Goal: Task Accomplishment & Management: Manage account settings

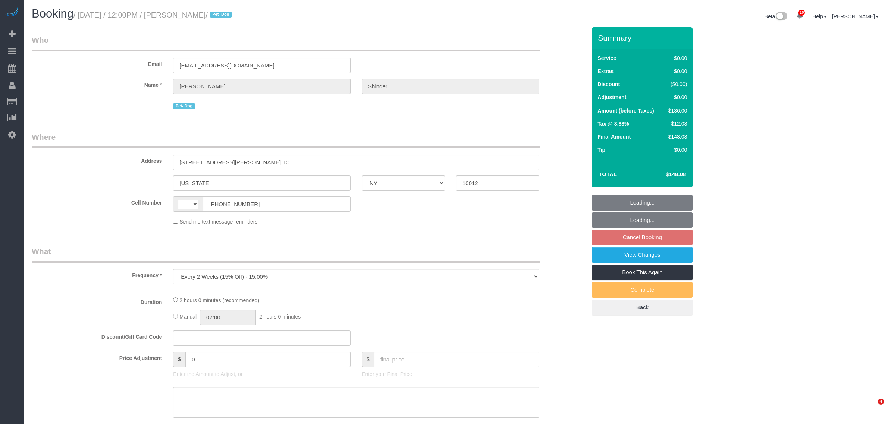
select select "NY"
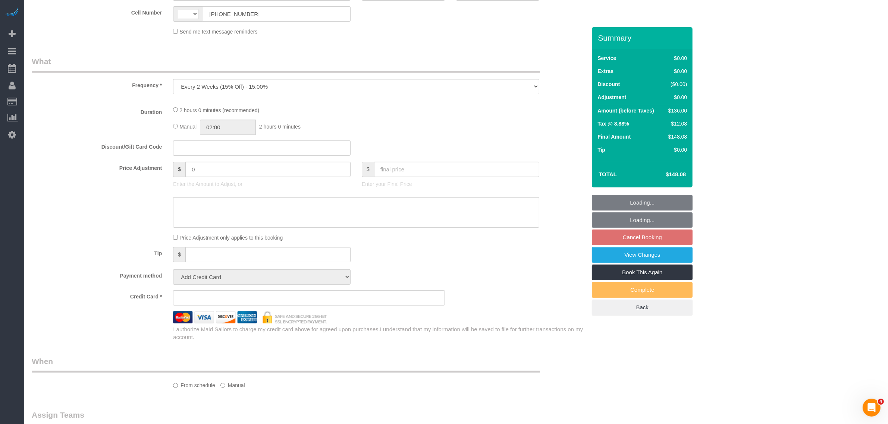
select select "string:US"
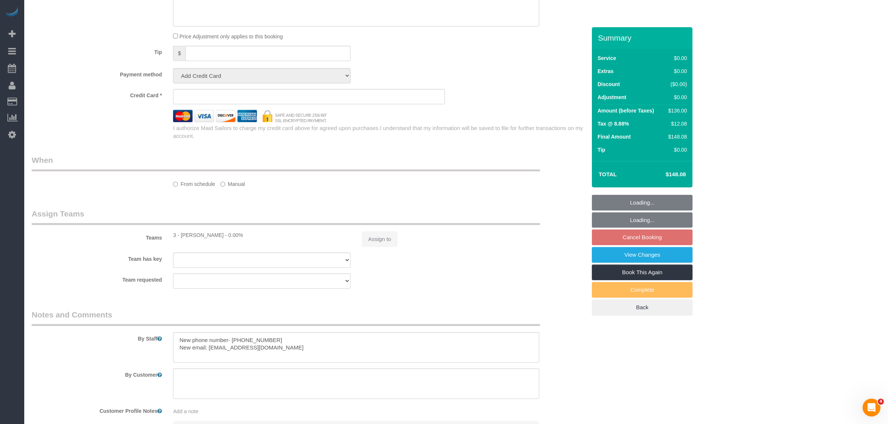
select select "number:89"
select select "number:90"
select select "number:13"
select select "number:5"
select select "object:1931"
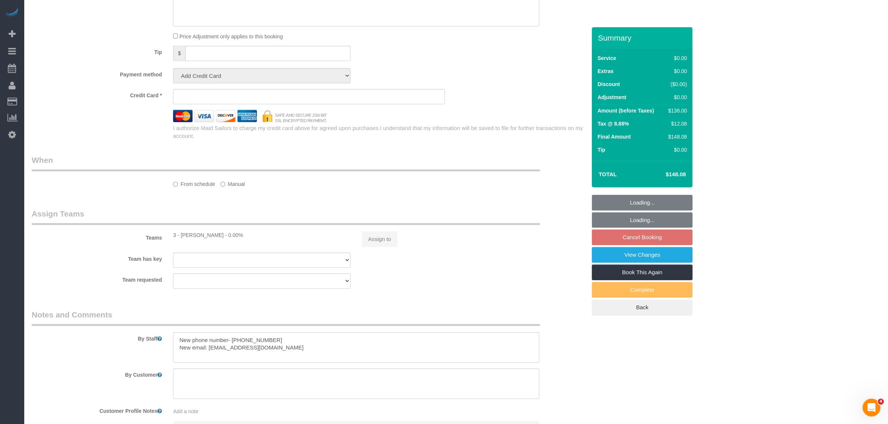
select select "string:stripe-pm_1Pyf034VGloSiKo7q90DMxe6"
select select "1"
select select "spot5"
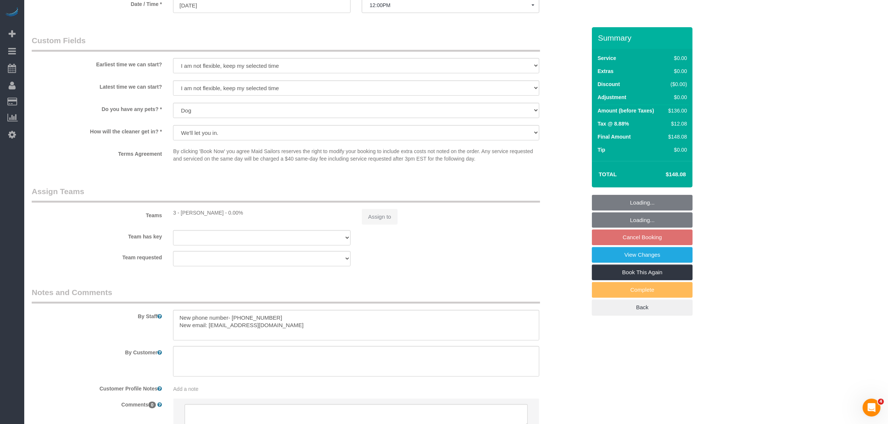
scroll to position [850, 0]
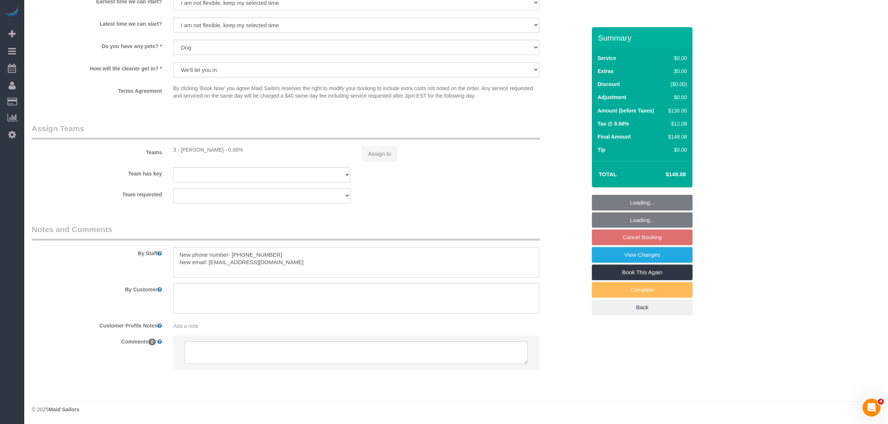
select select "1"
click at [380, 153] on div "Assign to" at bounding box center [450, 154] width 189 height 16
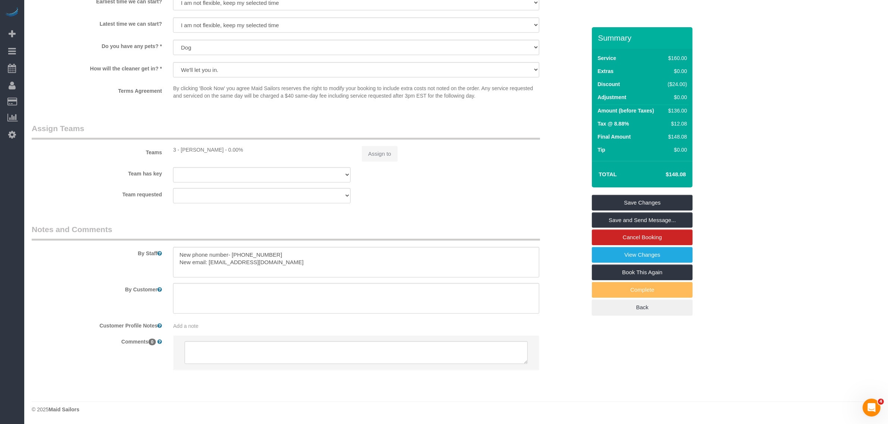
click at [381, 157] on div "Assign to" at bounding box center [450, 154] width 189 height 16
click at [394, 151] on button "Assign to" at bounding box center [380, 154] width 36 height 16
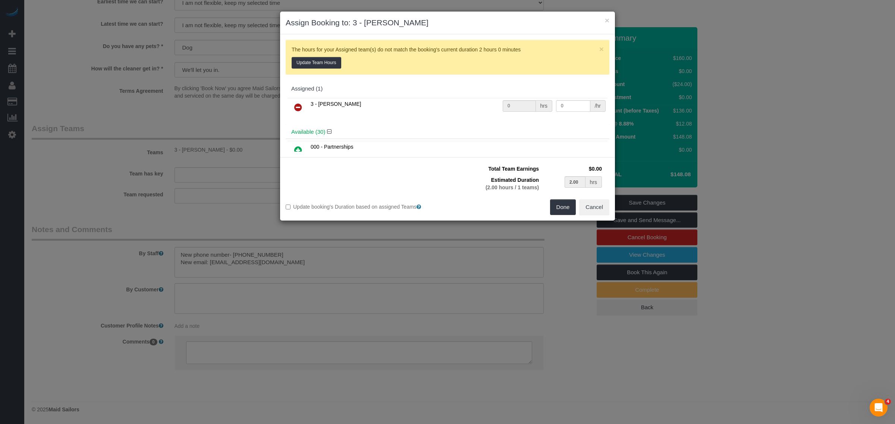
click at [297, 110] on icon at bounding box center [298, 107] width 8 height 9
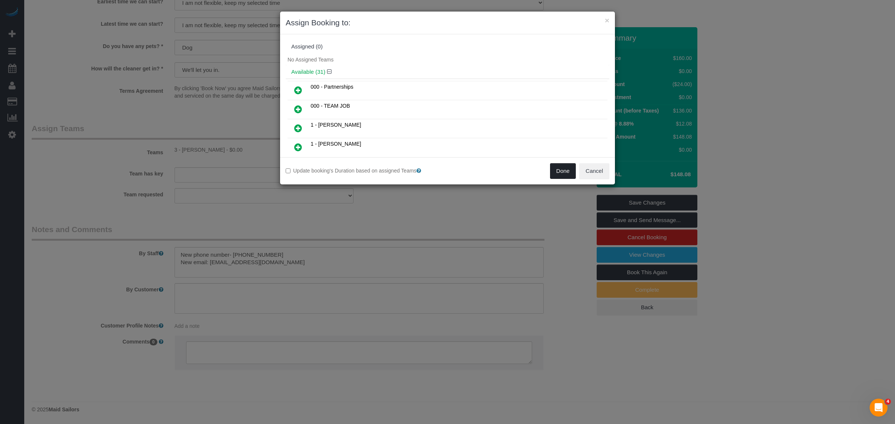
click at [564, 171] on button "Done" at bounding box center [563, 171] width 26 height 16
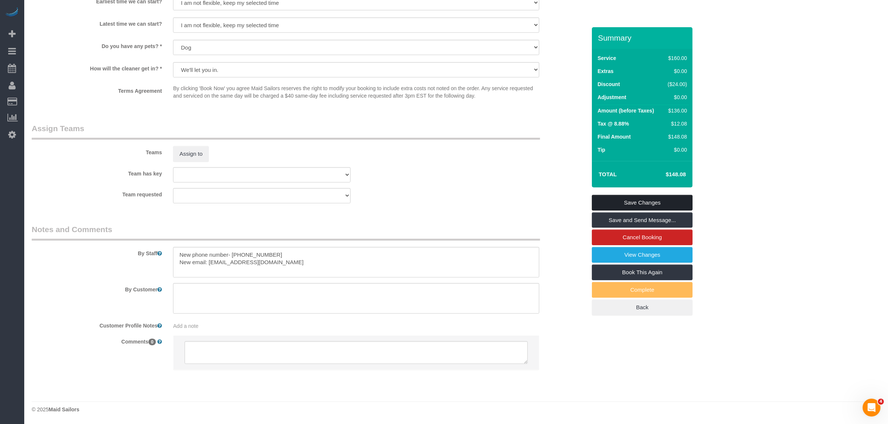
click at [651, 201] on link "Save Changes" at bounding box center [642, 203] width 101 height 16
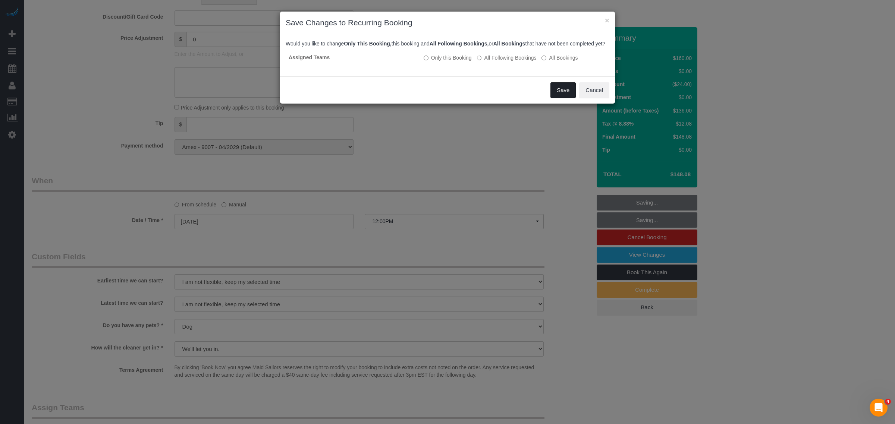
click at [561, 98] on button "Save" at bounding box center [562, 90] width 25 height 16
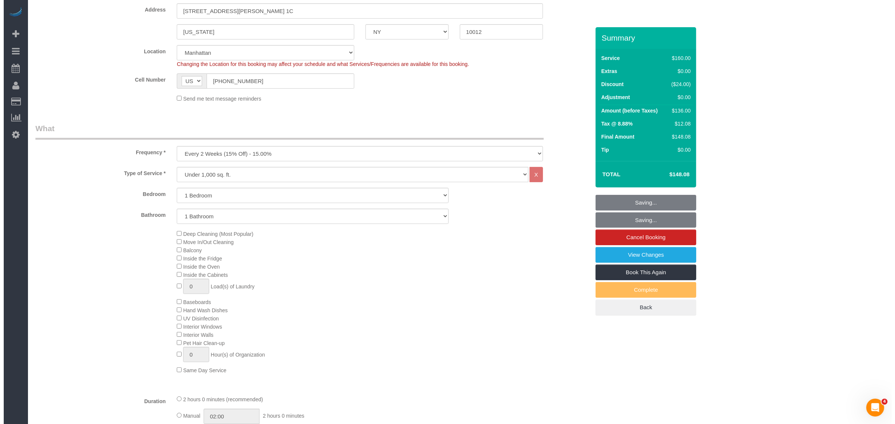
scroll to position [0, 0]
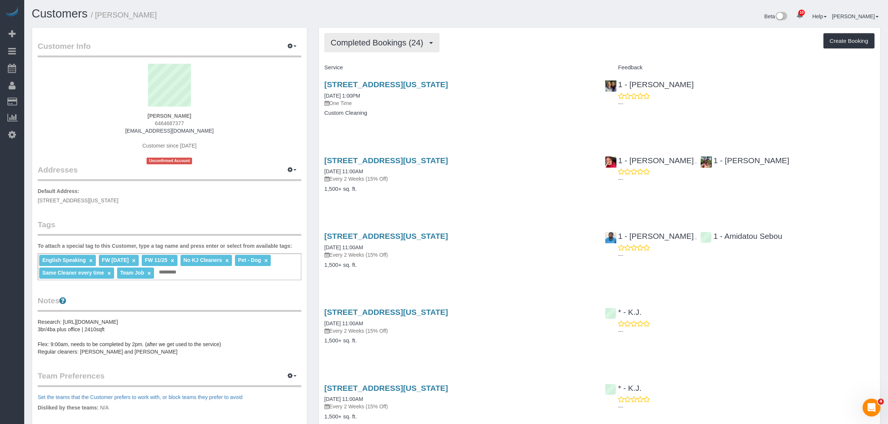
click at [362, 40] on span "Completed Bookings (24)" at bounding box center [379, 42] width 96 height 9
click at [366, 71] on link "Upcoming Bookings (7)" at bounding box center [365, 70] width 81 height 10
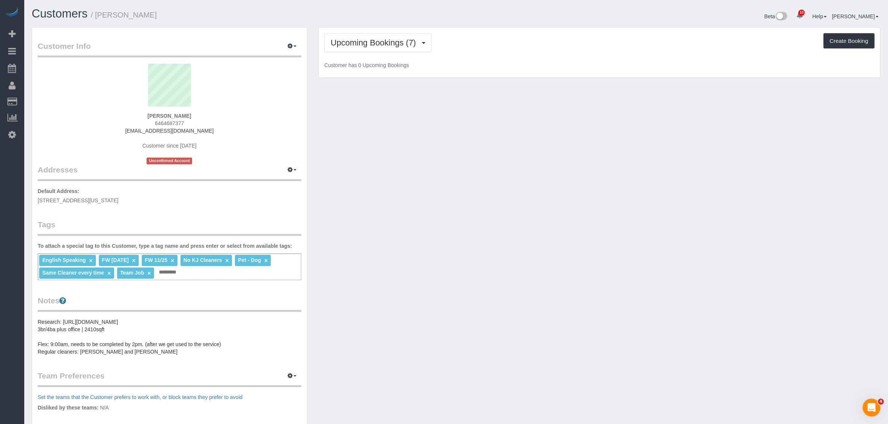
click at [501, 71] on div "Upcoming Bookings (7) Completed Bookings (24) Upcoming Bookings (7) Cancelled B…" at bounding box center [599, 53] width 561 height 50
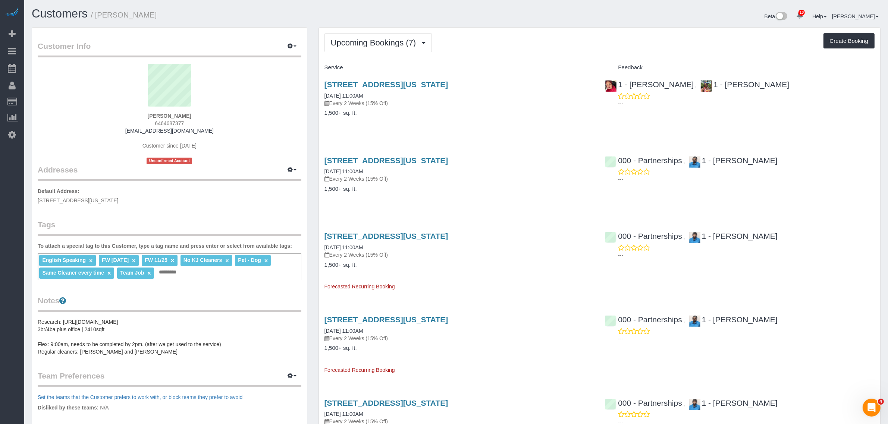
click at [521, 125] on div "559 West 23rd Street, Apt.5, New York, NY 10011 08/18/2025 11:00AM Every 2 Week…" at bounding box center [459, 102] width 281 height 57
click at [506, 56] on div "Upcoming Bookings (7) Completed Bookings (24) Upcoming Bookings (7) Cancelled B…" at bounding box center [599, 338] width 561 height 621
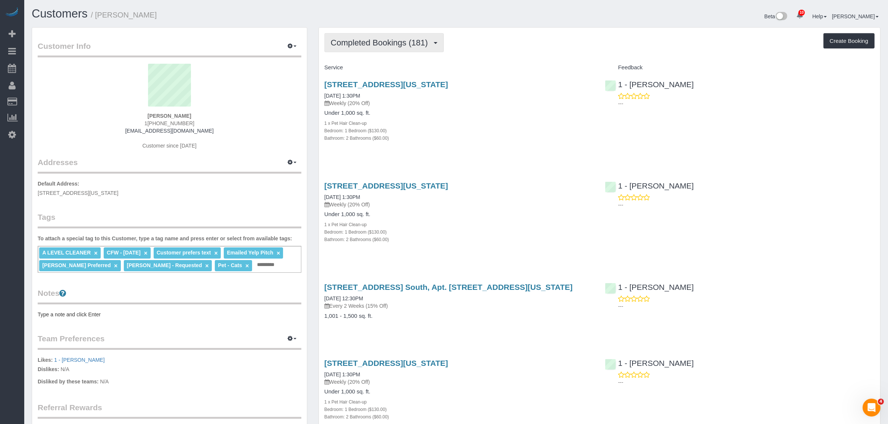
click at [380, 36] on button "Completed Bookings (181)" at bounding box center [384, 42] width 120 height 19
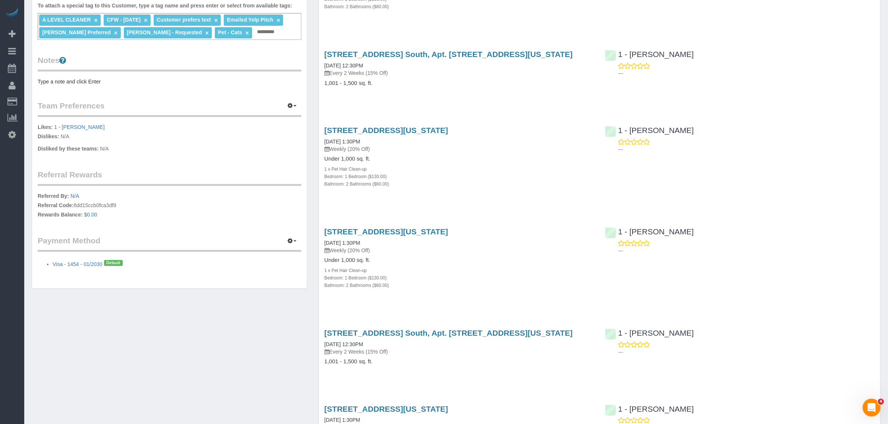
scroll to position [93, 0]
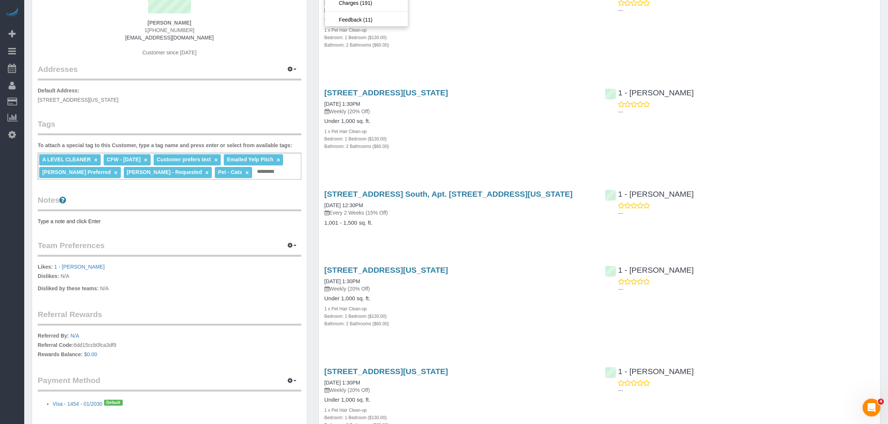
click at [475, 161] on div "150 East 44th Street Apt 34g, New York, NY 10017 08/06/2025 1:30PM Weekly (20% …" at bounding box center [459, 123] width 281 height 83
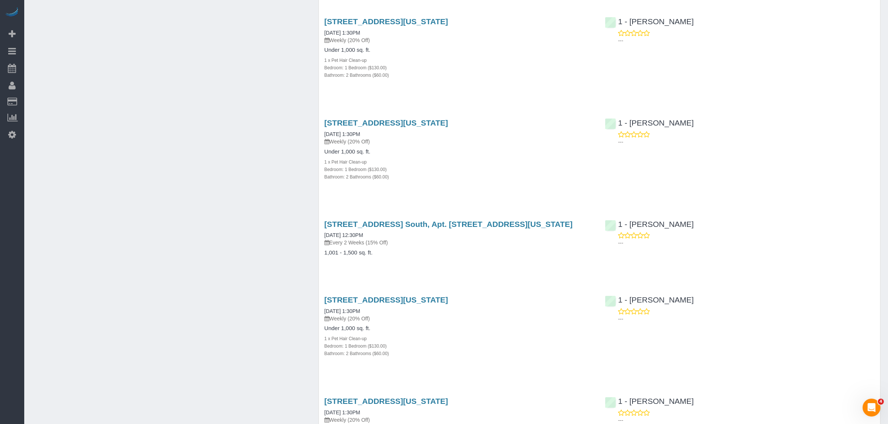
scroll to position [0, 0]
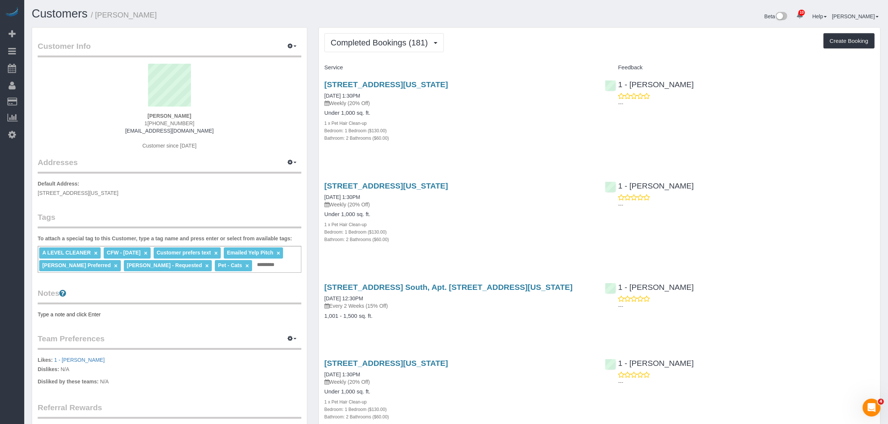
drag, startPoint x: 280, startPoint y: 96, endPoint x: 267, endPoint y: 72, distance: 27.2
click at [280, 95] on sui-profile-pic at bounding box center [169, 88] width 252 height 48
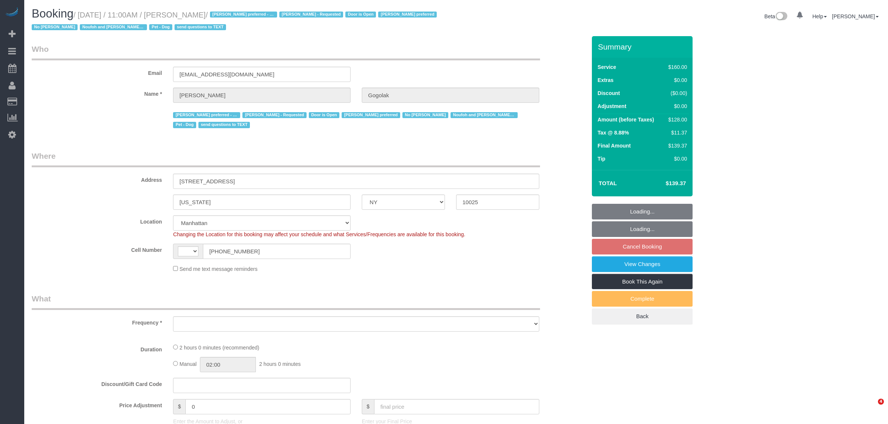
select select "NY"
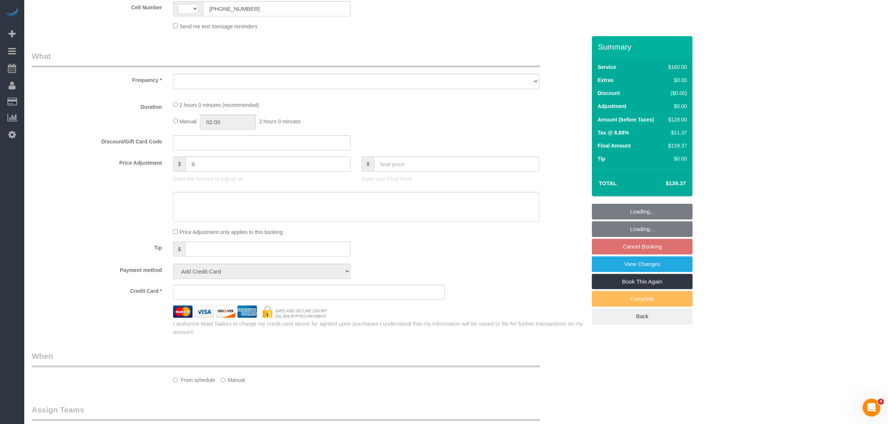
select select "string:stripe-pm_1RfNyY4VGloSiKo7jWnzrFGY"
select select "number:58"
select select "number:76"
select select "number:13"
select select "number:5"
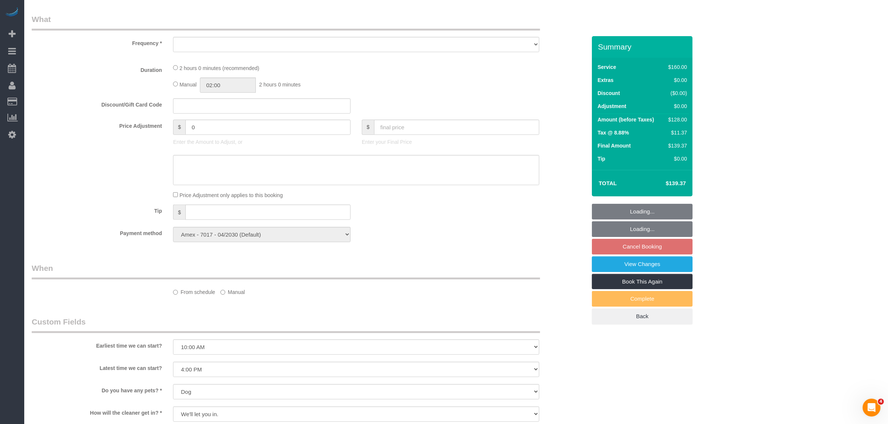
select select "string:US"
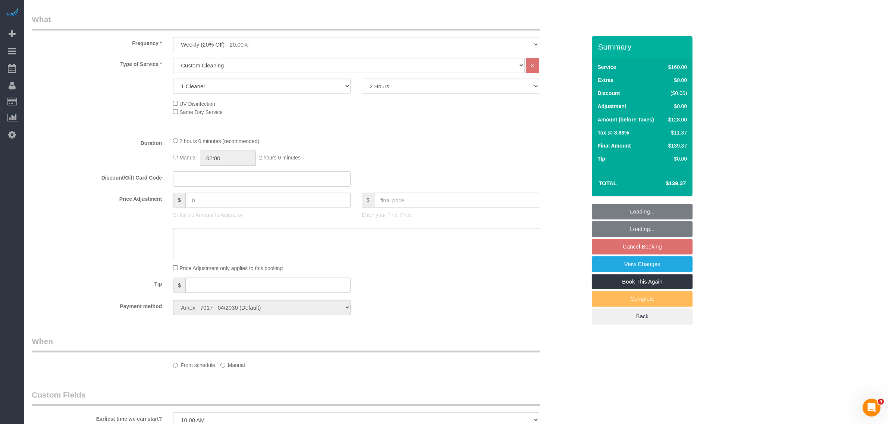
select select "object:1441"
select select "spot4"
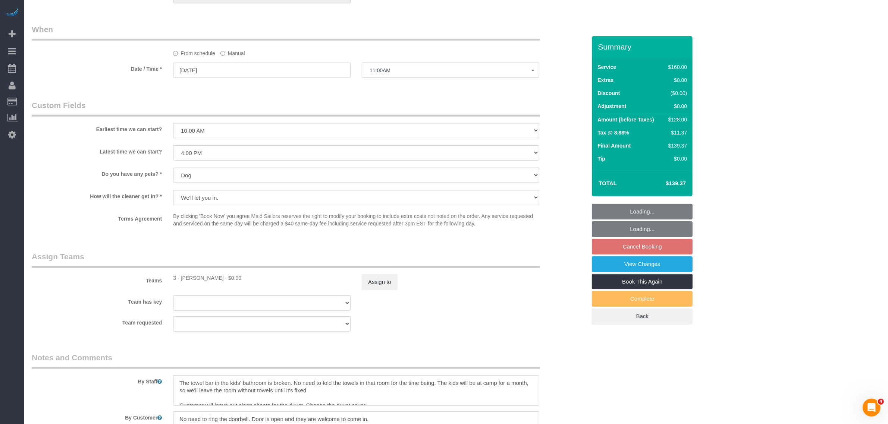
scroll to position [539, 0]
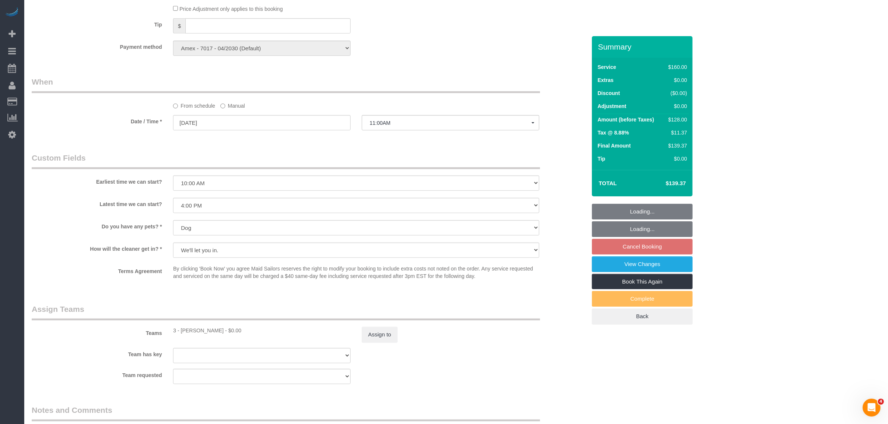
click at [229, 103] on label "Manual" at bounding box center [232, 105] width 25 height 10
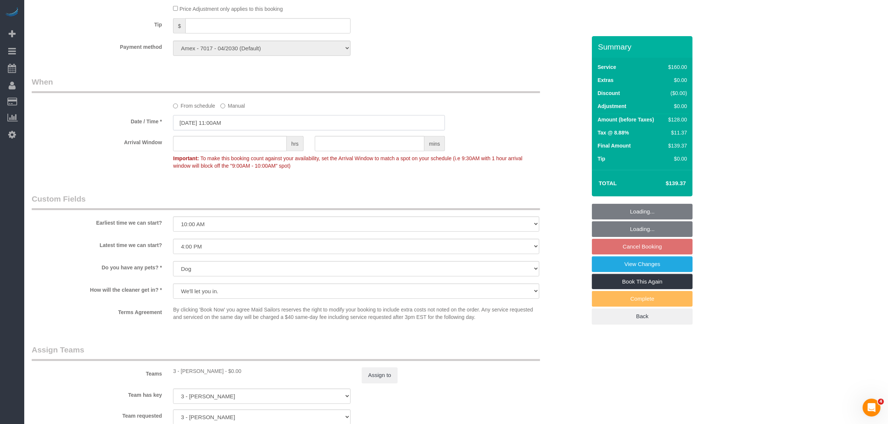
click at [223, 120] on input "08/18/2025 11:00AM" at bounding box center [309, 122] width 272 height 15
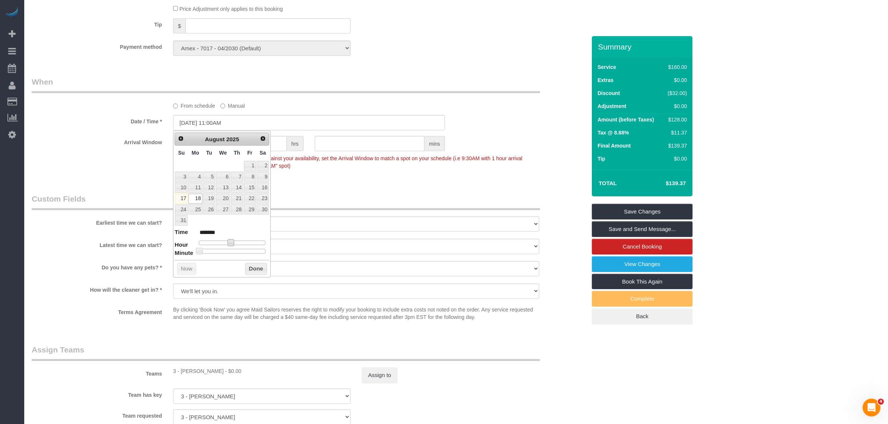
click at [232, 243] on span at bounding box center [230, 242] width 7 height 7
type input "08/18/2025 12:00PM"
type input "*******"
click at [261, 271] on button "Done" at bounding box center [256, 269] width 22 height 12
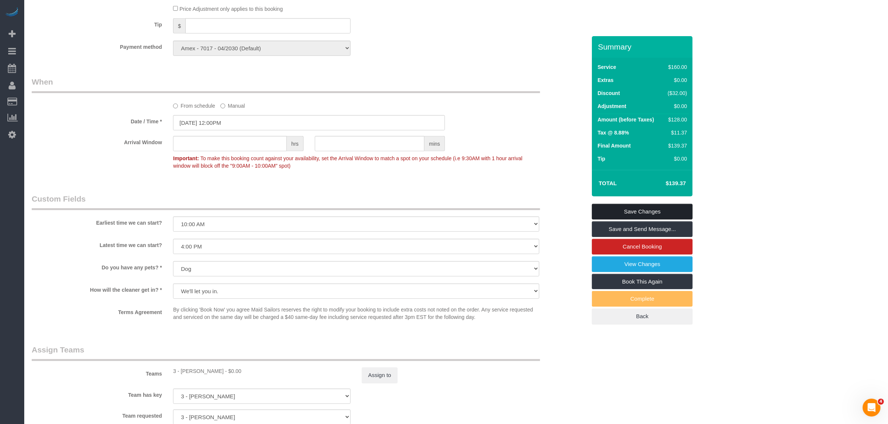
click at [642, 210] on link "Save Changes" at bounding box center [642, 212] width 101 height 16
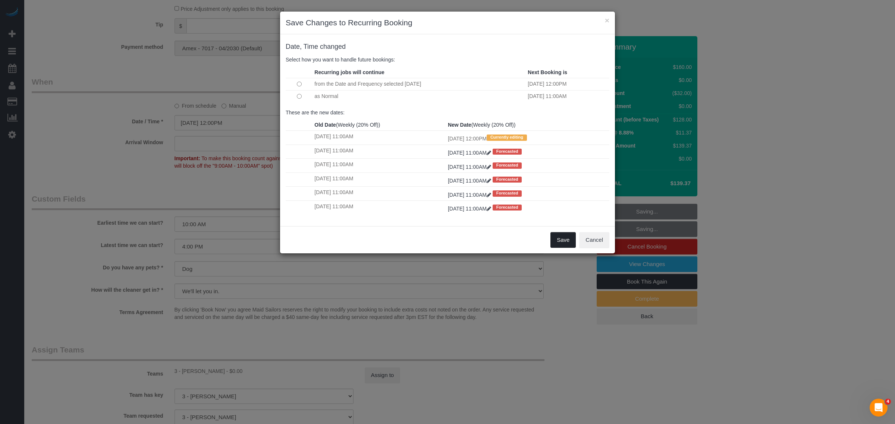
click at [562, 237] on button "Save" at bounding box center [562, 240] width 25 height 16
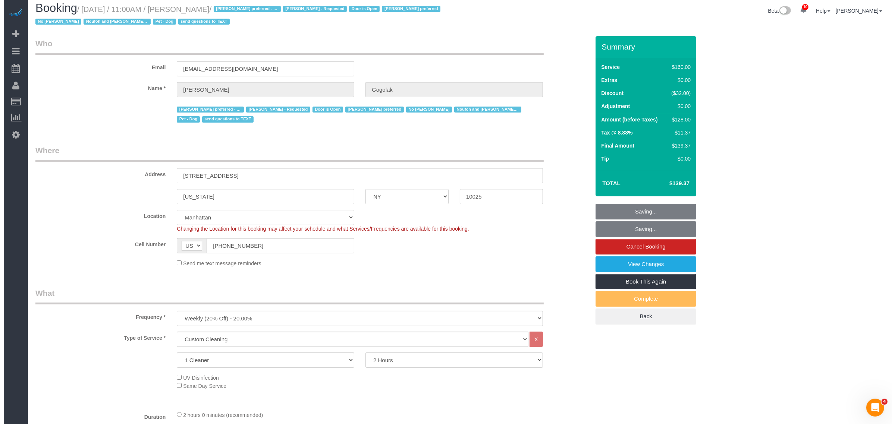
scroll to position [0, 0]
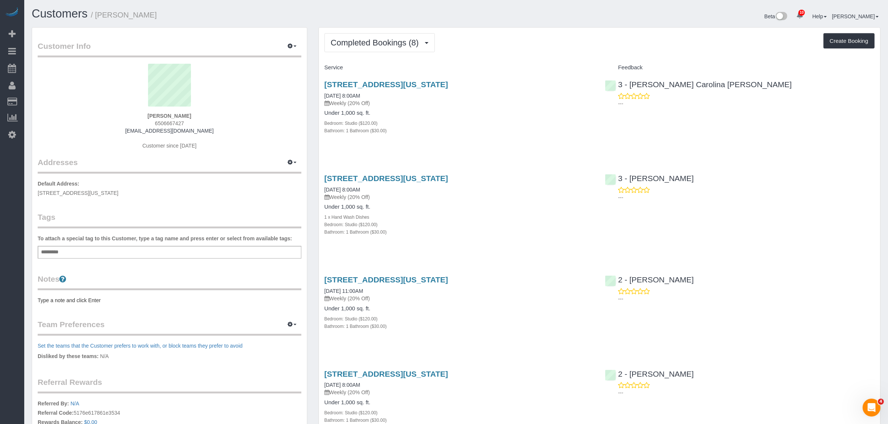
drag, startPoint x: 136, startPoint y: 109, endPoint x: 209, endPoint y: 114, distance: 72.9
click at [209, 114] on div "[PERSON_NAME] 6506667427 [EMAIL_ADDRESS][DOMAIN_NAME] Customer since [DATE]" at bounding box center [170, 110] width 264 height 93
copy div "[PERSON_NAME]"
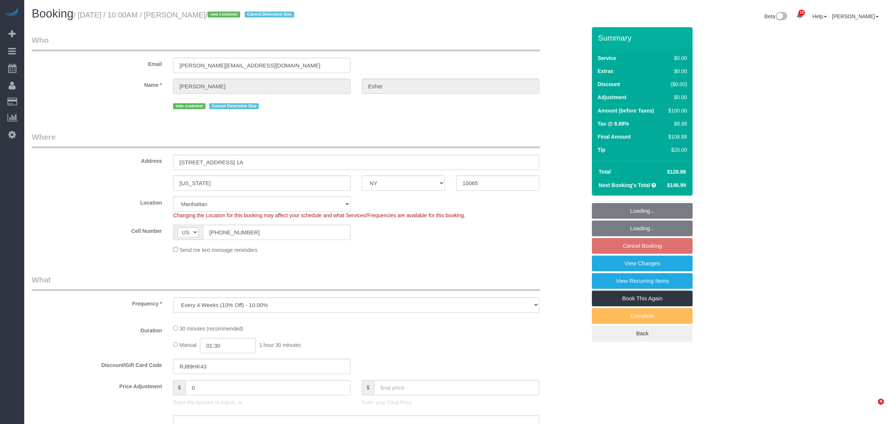
select select "NY"
select select "number:57"
select select "number:71"
select select "number:15"
select select "number:5"
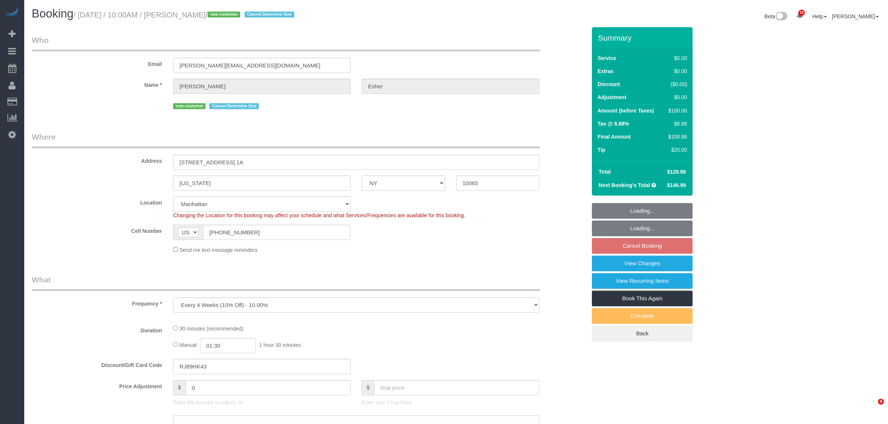
select select "object:1391"
select select "spot3"
select select "NY"
select select "string:stripe-pm_1RsuKv4VGloSiKo70PRYzMVa"
select select "number:57"
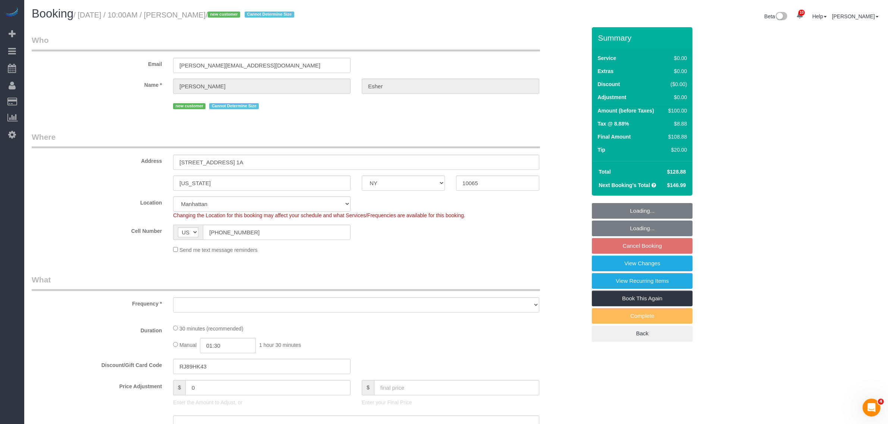
select select "number:71"
select select "number:15"
select select "number:5"
select select "object:874"
select select "spot3"
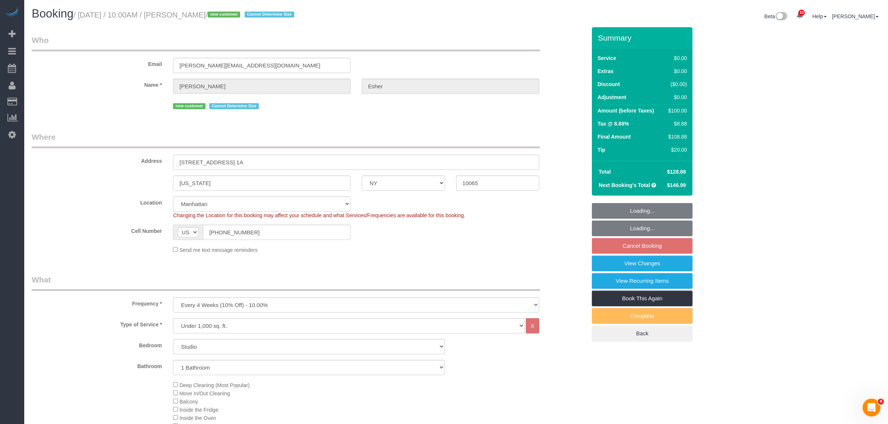
select select "object:1399"
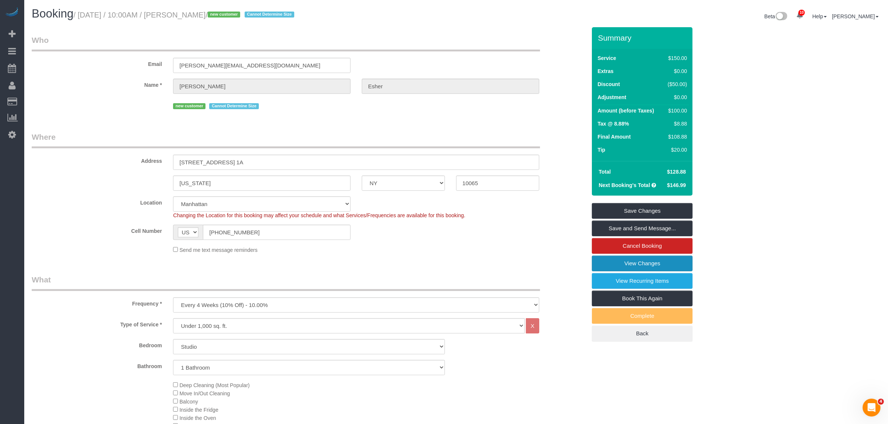
click at [638, 263] on link "View Changes" at bounding box center [642, 264] width 101 height 16
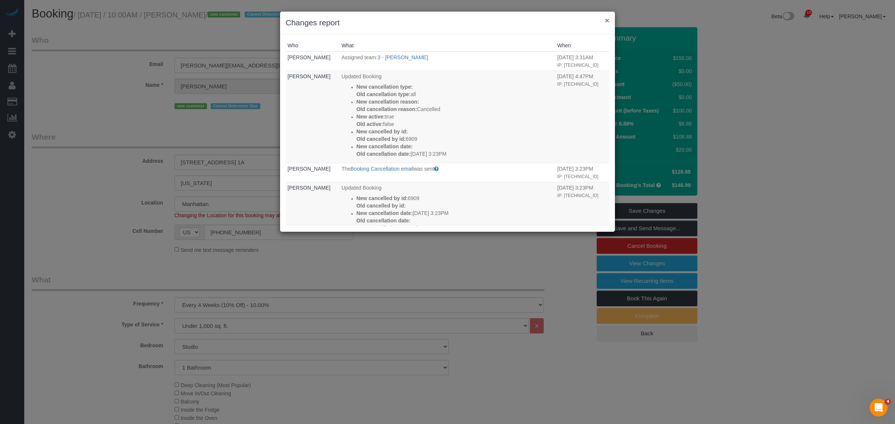
click at [606, 18] on button "×" at bounding box center [607, 20] width 4 height 8
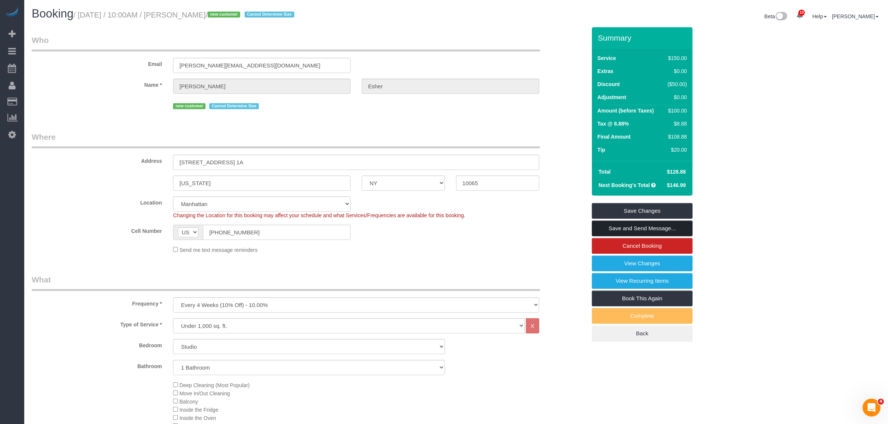
click at [624, 226] on link "Save and Send Message..." at bounding box center [642, 229] width 101 height 16
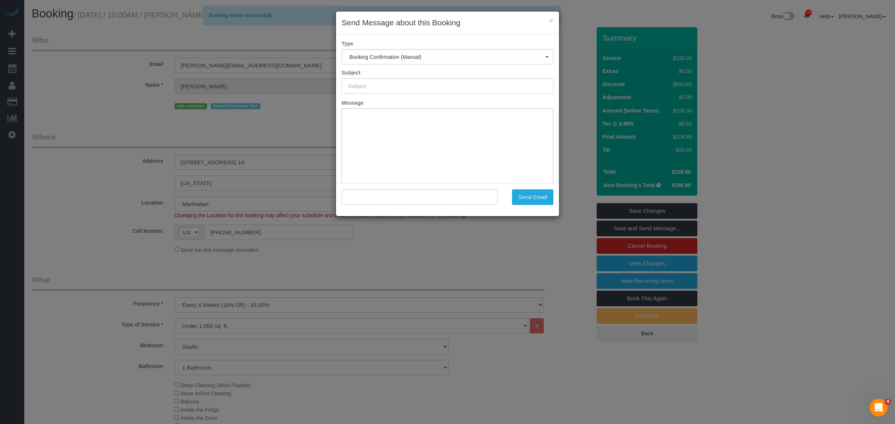
type input "Cleaning Confirmed for [DATE] 10:00am"
type input ""[PERSON_NAME]" <[PERSON_NAME][EMAIL_ADDRESS][DOMAIN_NAME]>"
click at [549, 19] on button "×" at bounding box center [551, 20] width 4 height 8
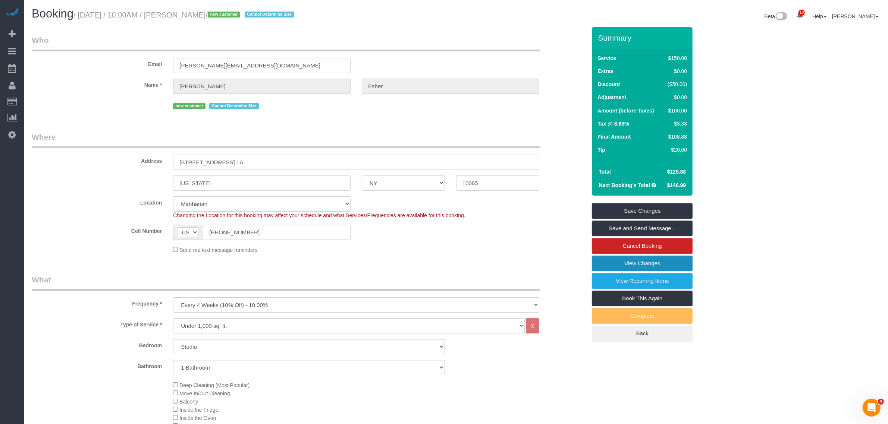
click at [643, 262] on link "View Changes" at bounding box center [642, 264] width 101 height 16
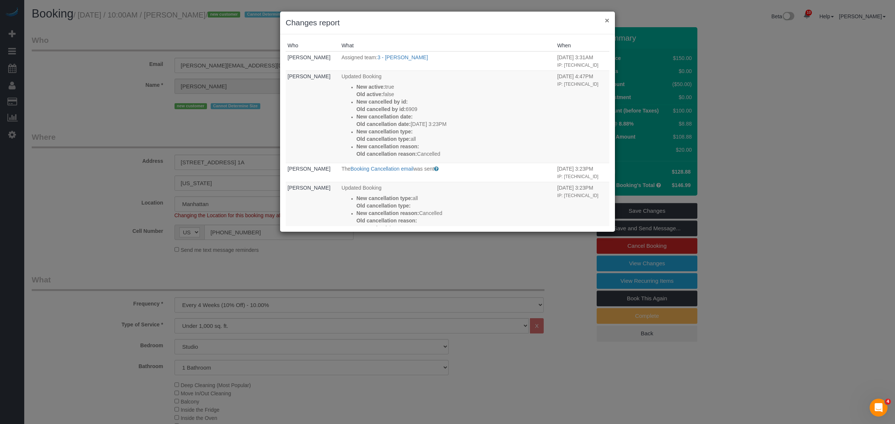
click at [606, 21] on button "×" at bounding box center [607, 20] width 4 height 8
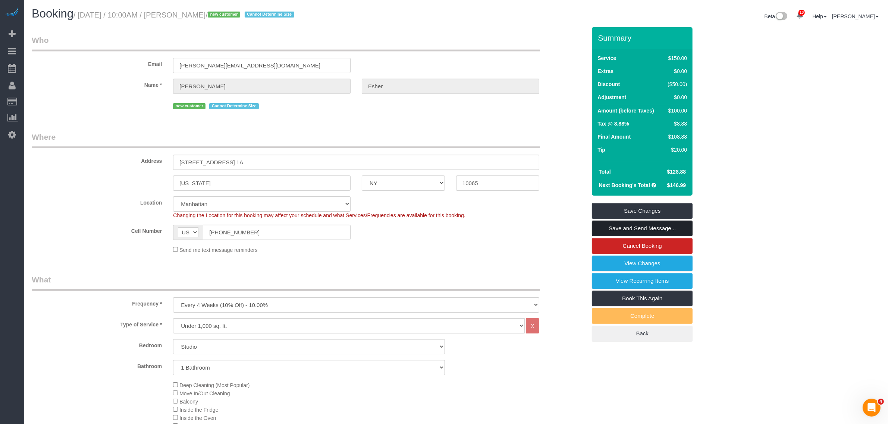
click at [632, 227] on link "Save and Send Message..." at bounding box center [642, 229] width 101 height 16
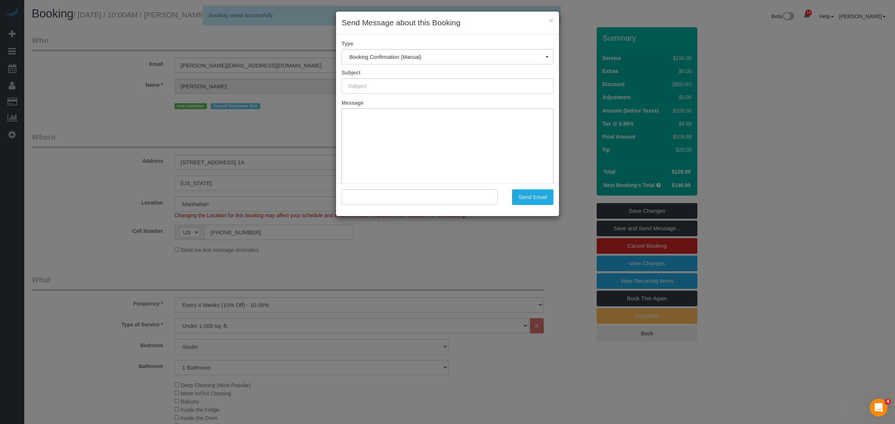
type input "Cleaning Confirmed for [DATE] 10:00am"
type input ""[PERSON_NAME]" <[PERSON_NAME][EMAIL_ADDRESS][DOMAIN_NAME]>"
drag, startPoint x: 537, startPoint y: 194, endPoint x: 407, endPoint y: 192, distance: 130.1
click at [537, 194] on button "Send Email" at bounding box center [532, 197] width 41 height 16
